Goal: Transaction & Acquisition: Purchase product/service

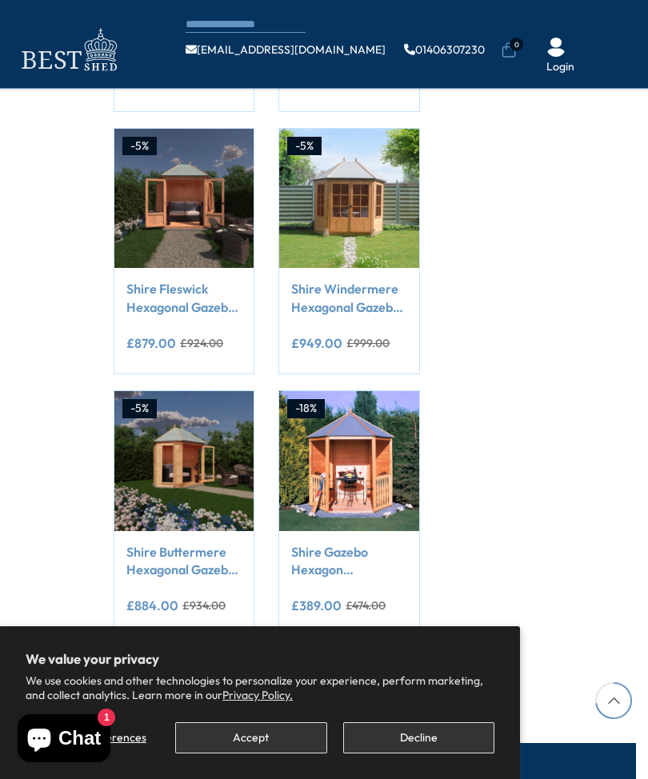
scroll to position [1214, 0]
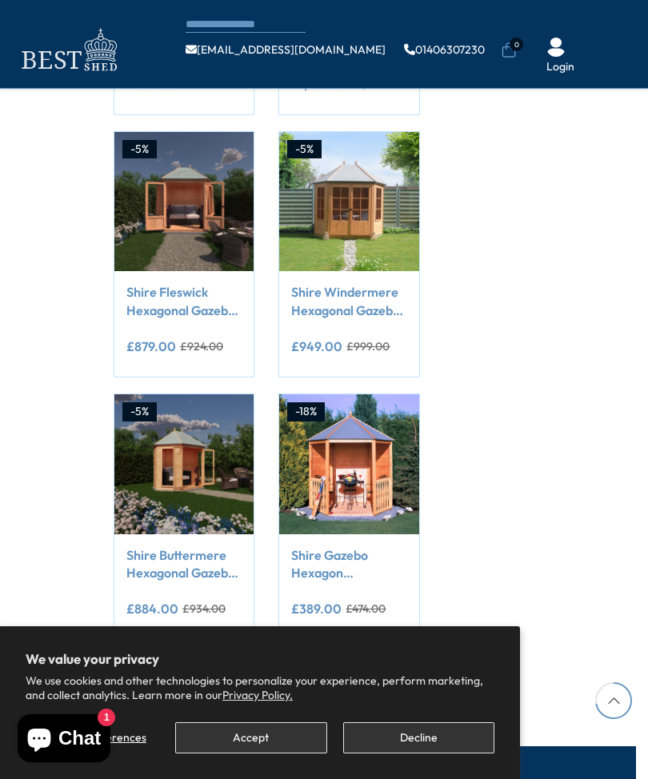
click at [377, 460] on img at bounding box center [348, 463] width 139 height 139
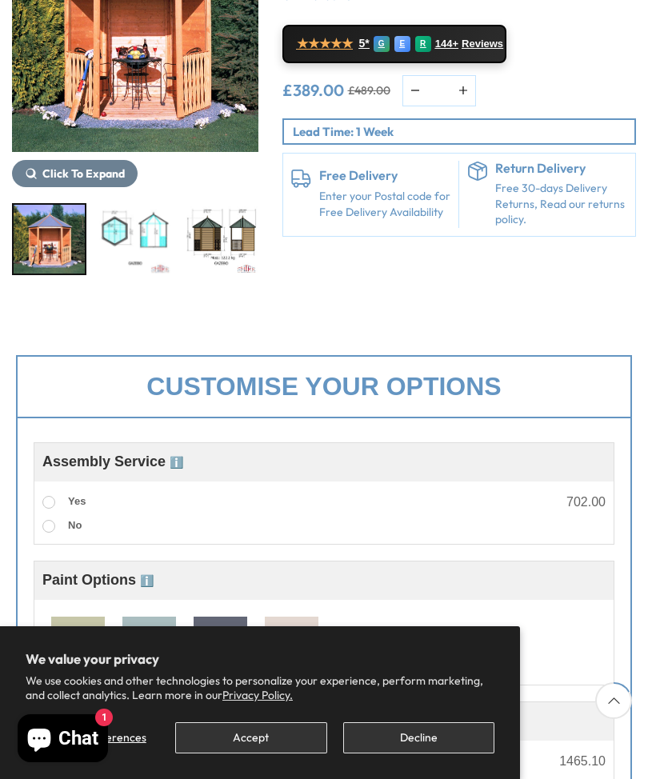
scroll to position [314, 0]
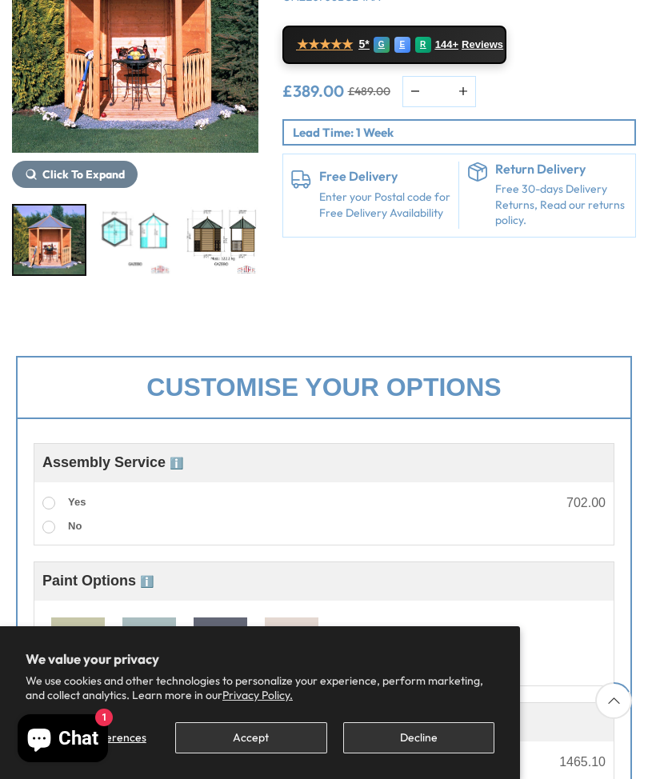
click at [61, 493] on label "Yes" at bounding box center [63, 502] width 43 height 21
click at [62, 492] on label "Yes" at bounding box center [63, 502] width 43 height 21
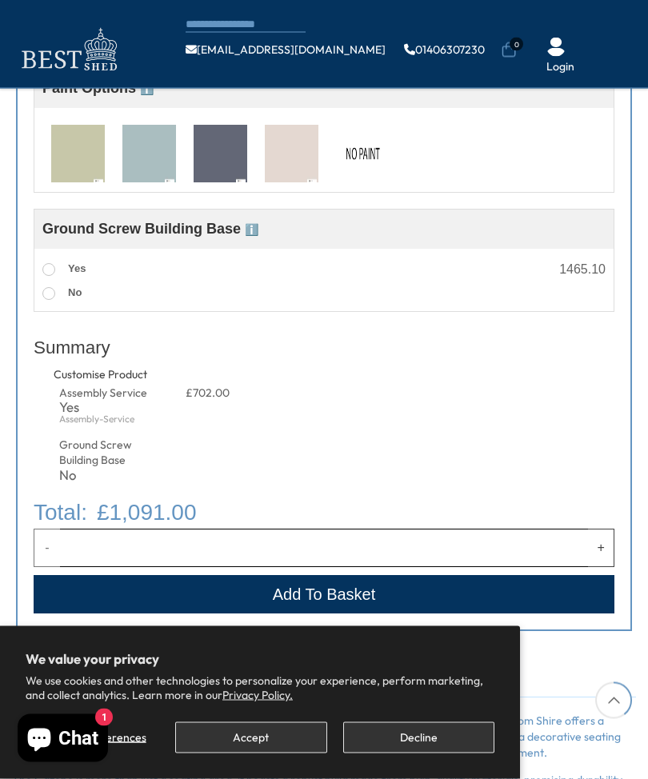
scroll to position [716, 0]
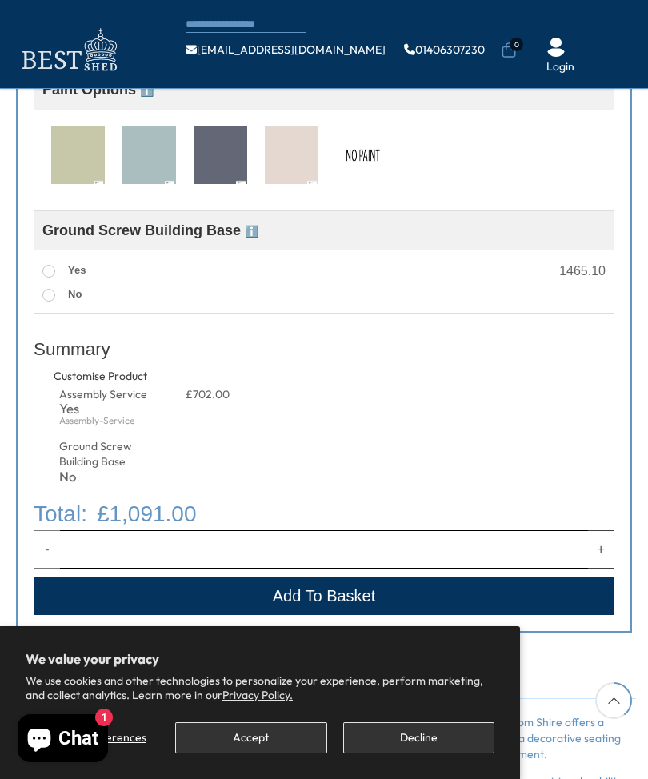
click at [58, 280] on label "Yes" at bounding box center [63, 271] width 43 height 21
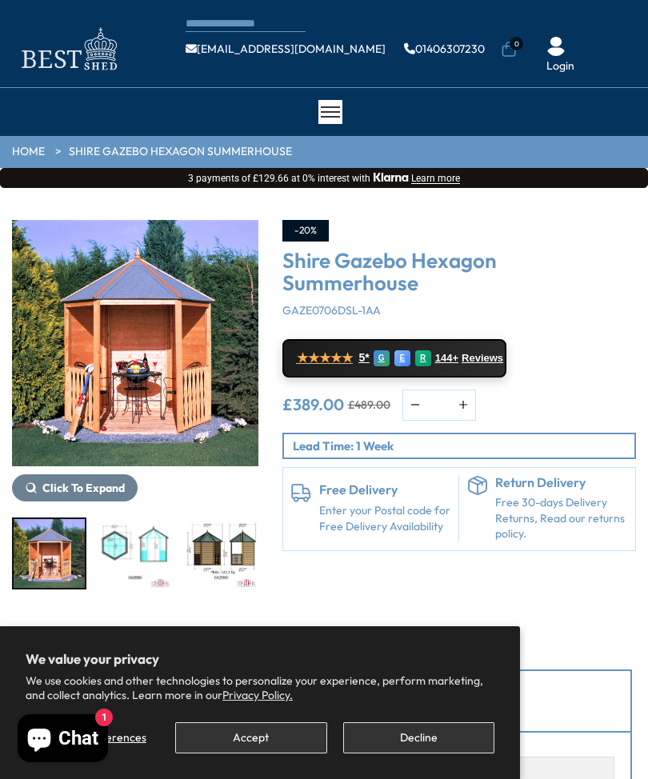
scroll to position [0, 0]
